Goal: Transaction & Acquisition: Obtain resource

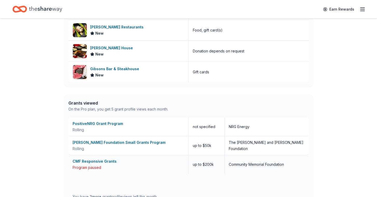
scroll to position [111, 0]
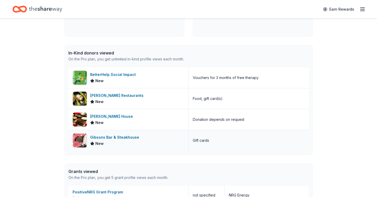
click at [108, 136] on div "Gibsons Bar & Steakhouse" at bounding box center [115, 138] width 51 height 6
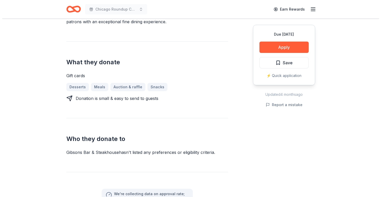
scroll to position [189, 0]
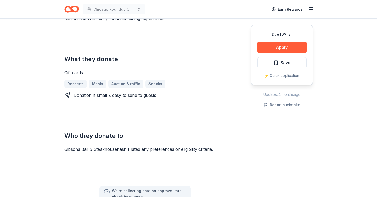
click at [266, 53] on div "Due [DATE] Apply Save ⚡️ Quick application" at bounding box center [282, 55] width 62 height 61
click at [266, 51] on button "Apply" at bounding box center [281, 47] width 49 height 11
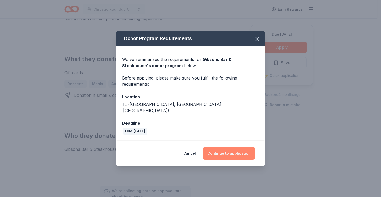
click at [227, 150] on button "Continue to application" at bounding box center [229, 154] width 52 height 12
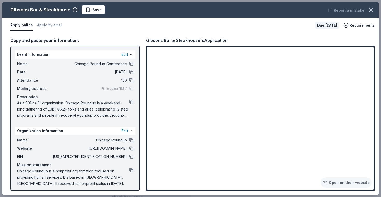
scroll to position [3, 0]
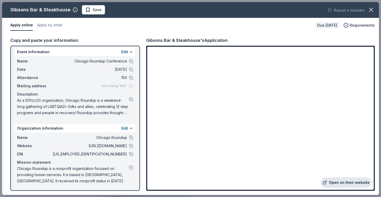
click at [351, 182] on link "Open on their website" at bounding box center [345, 183] width 51 height 10
click at [129, 52] on button at bounding box center [131, 52] width 4 height 4
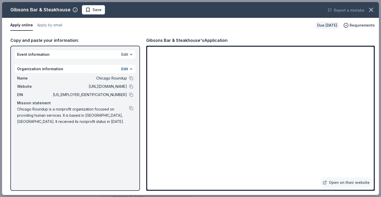
scroll to position [0, 0]
click at [129, 55] on button at bounding box center [131, 55] width 4 height 4
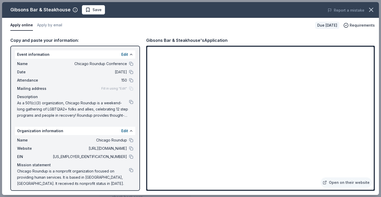
scroll to position [3, 0]
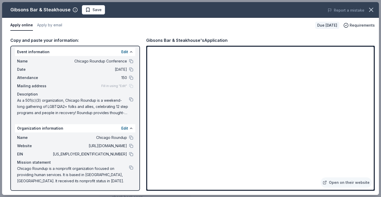
drag, startPoint x: 70, startPoint y: 61, endPoint x: 124, endPoint y: 84, distance: 58.0
click at [124, 84] on div "Name Chicago Roundup Conference Date 11/14/25 Attendance 150 Mailing address Fi…" at bounding box center [75, 87] width 120 height 62
drag, startPoint x: 72, startPoint y: 61, endPoint x: 111, endPoint y: 61, distance: 38.8
click at [111, 61] on span "Chicago Roundup Conference" at bounding box center [89, 61] width 75 height 6
click at [129, 61] on button at bounding box center [131, 61] width 4 height 4
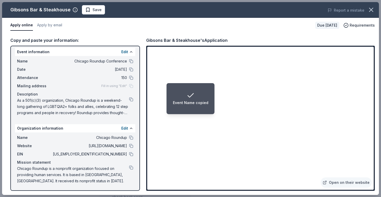
drag, startPoint x: 17, startPoint y: 101, endPoint x: 49, endPoint y: 99, distance: 32.4
click at [49, 99] on span "As a 501(c)(3) organization, Chicago Roundup is a weekend-long gathering of LGB…" at bounding box center [73, 107] width 112 height 19
click at [129, 100] on button at bounding box center [131, 100] width 4 height 4
